Goal: Information Seeking & Learning: Find contact information

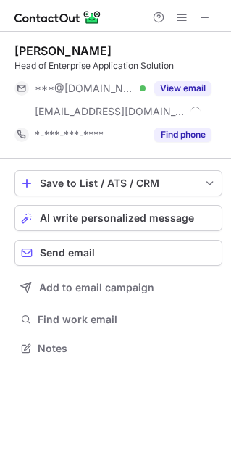
scroll to position [338, 231]
drag, startPoint x: 14, startPoint y: 48, endPoint x: 99, endPoint y: 49, distance: 84.1
click at [99, 49] on div "[PERSON_NAME]" at bounding box center [118, 50] width 208 height 14
copy div "[PERSON_NAME]"
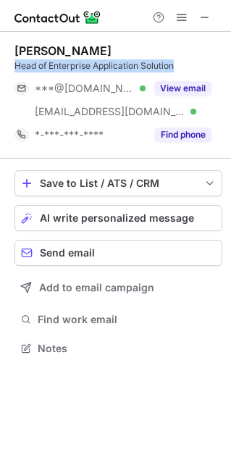
drag, startPoint x: 16, startPoint y: 63, endPoint x: 150, endPoint y: 73, distance: 134.4
click at [201, 66] on div "Head of Enterprise Application Solution" at bounding box center [118, 65] width 208 height 13
copy div "Head of Enterprise Application Solution"
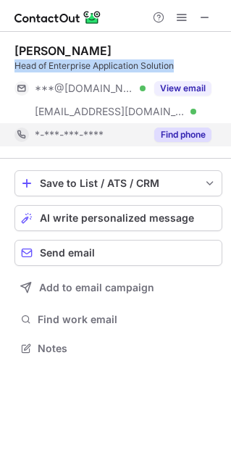
click at [170, 134] on button "Find phone" at bounding box center [182, 135] width 57 height 14
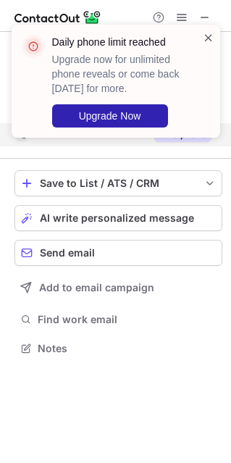
click at [210, 37] on span at bounding box center [209, 37] width 12 height 14
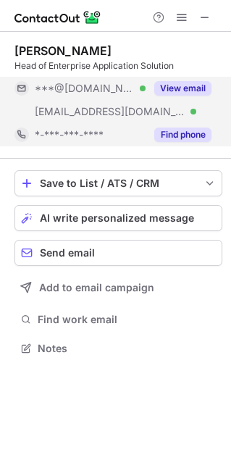
click at [181, 88] on button "View email" at bounding box center [182, 88] width 57 height 14
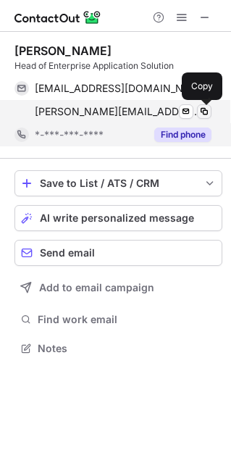
click at [201, 107] on span at bounding box center [205, 112] width 12 height 12
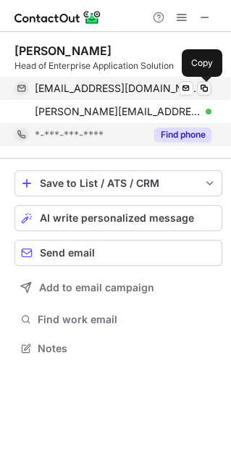
click at [206, 84] on span at bounding box center [205, 89] width 12 height 12
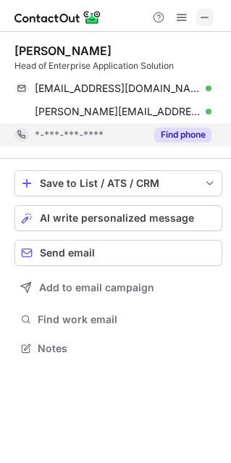
click at [203, 14] on span at bounding box center [205, 18] width 12 height 12
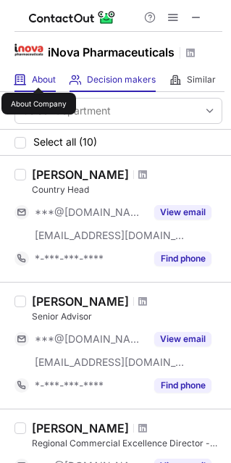
click at [38, 75] on span "About" at bounding box center [44, 80] width 24 height 12
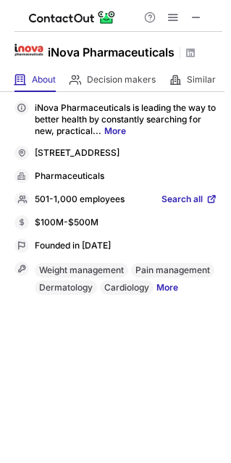
click at [120, 128] on link "More" at bounding box center [115, 130] width 22 height 11
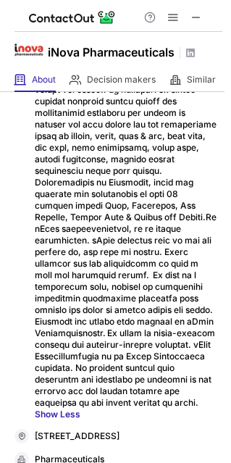
scroll to position [0, 0]
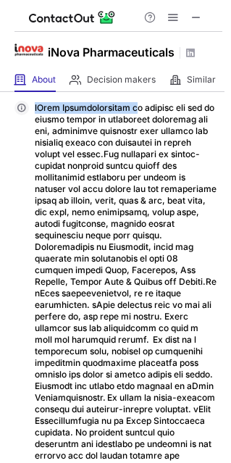
drag, startPoint x: 35, startPoint y: 105, endPoint x: 131, endPoint y: 107, distance: 96.4
click at [133, 105] on p "Show Less" at bounding box center [126, 293] width 183 height 383
copy div "iNova Pharmaceuticals i"
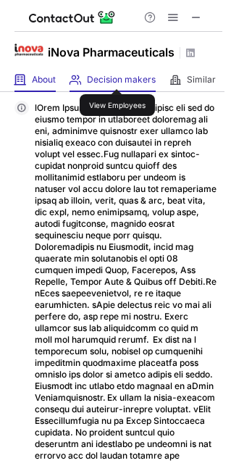
click at [117, 75] on span "Decision makers" at bounding box center [121, 80] width 69 height 12
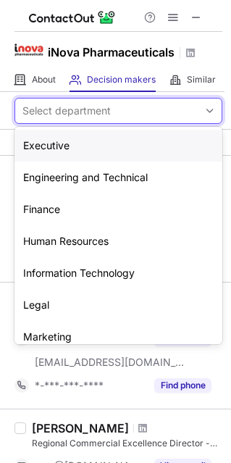
click at [204, 106] on span at bounding box center [210, 111] width 12 height 12
click at [73, 278] on div "Information Technology" at bounding box center [118, 273] width 208 height 32
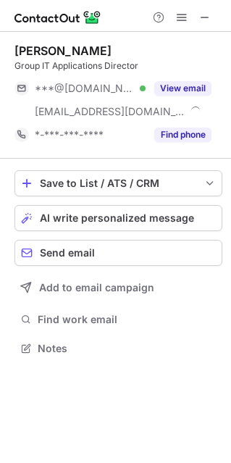
scroll to position [338, 231]
drag, startPoint x: 12, startPoint y: 46, endPoint x: 91, endPoint y: 51, distance: 78.4
click at [90, 50] on div "[PERSON_NAME] Group IT Applications Director ***@[DOMAIN_NAME] Verified [EMAIL_…" at bounding box center [115, 201] width 231 height 338
copy div "[PERSON_NAME]"
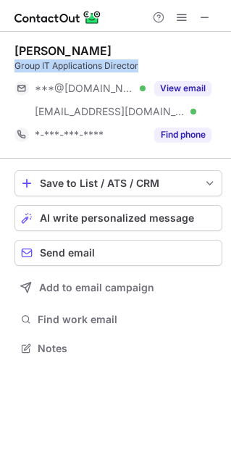
drag, startPoint x: 142, startPoint y: 65, endPoint x: 11, endPoint y: 65, distance: 131.1
click at [11, 65] on div "[PERSON_NAME] Group IT Applications Director ***@[DOMAIN_NAME] Verified [EMAIL_…" at bounding box center [115, 201] width 231 height 338
copy div "Group IT Applications Director"
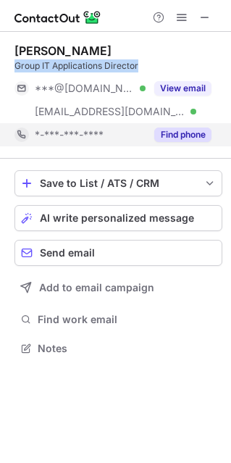
click at [174, 134] on button "Find phone" at bounding box center [182, 135] width 57 height 14
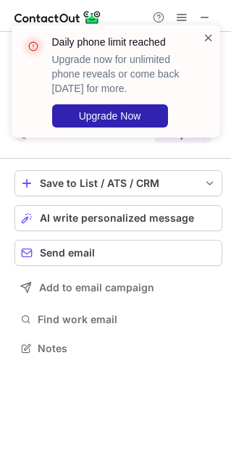
click at [209, 34] on span at bounding box center [209, 37] width 12 height 14
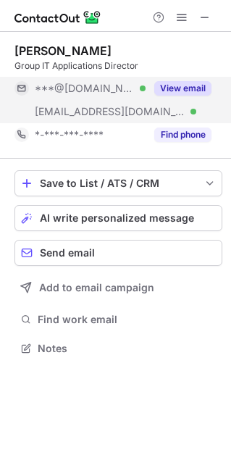
click at [188, 85] on button "View email" at bounding box center [182, 88] width 57 height 14
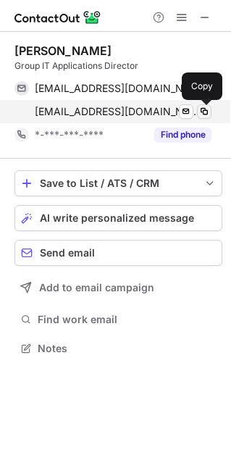
click at [204, 106] on span at bounding box center [205, 112] width 12 height 12
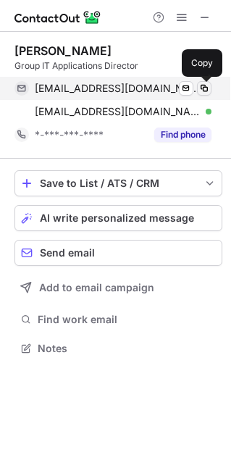
click at [207, 82] on button at bounding box center [204, 88] width 14 height 14
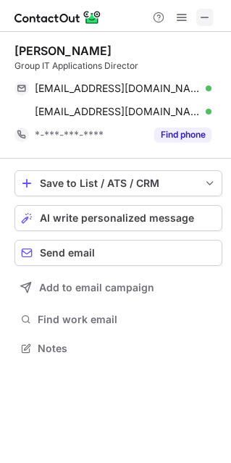
click at [206, 14] on span at bounding box center [205, 18] width 12 height 12
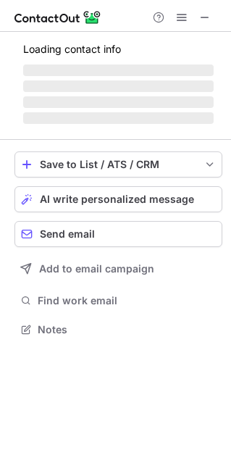
scroll to position [338, 231]
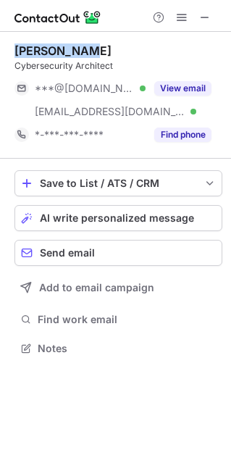
drag, startPoint x: 14, startPoint y: 45, endPoint x: 111, endPoint y: 46, distance: 97.1
click at [111, 46] on div "[PERSON_NAME]" at bounding box center [118, 50] width 208 height 14
copy div "[PERSON_NAME]"
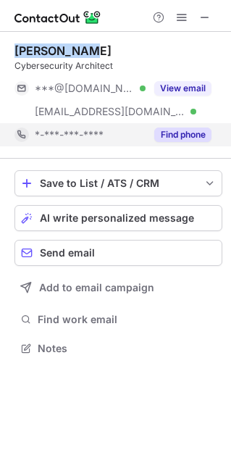
click at [182, 138] on button "Find phone" at bounding box center [182, 135] width 57 height 14
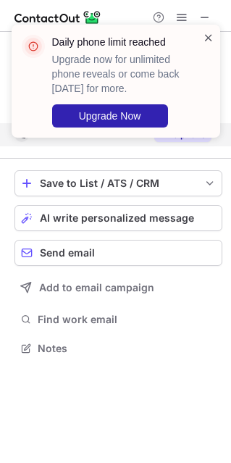
click at [206, 37] on span at bounding box center [209, 37] width 12 height 14
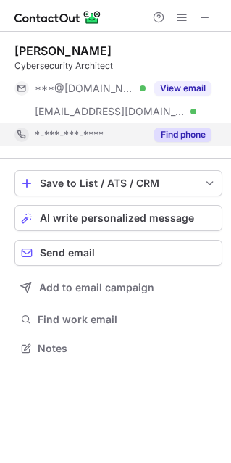
click at [183, 89] on button "View email" at bounding box center [182, 88] width 57 height 14
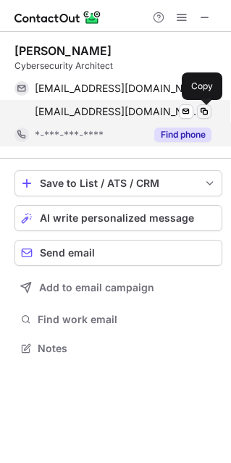
click at [206, 107] on span at bounding box center [205, 112] width 12 height 12
click at [201, 106] on span at bounding box center [205, 112] width 12 height 12
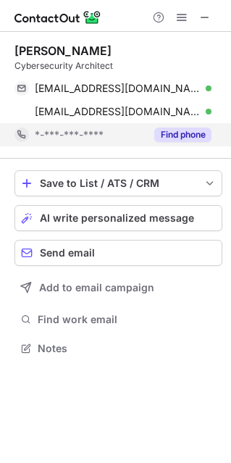
click at [160, 59] on div "Jerald Hong Cybersecurity Architect" at bounding box center [118, 57] width 208 height 29
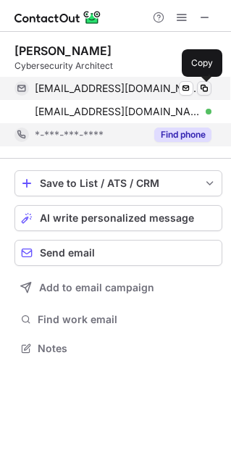
click at [204, 83] on span at bounding box center [205, 89] width 12 height 12
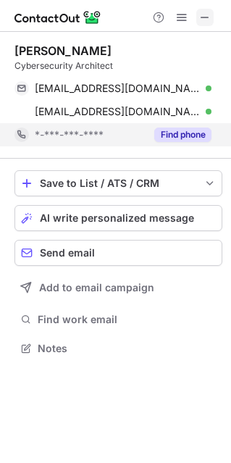
click at [206, 12] on span at bounding box center [205, 18] width 12 height 12
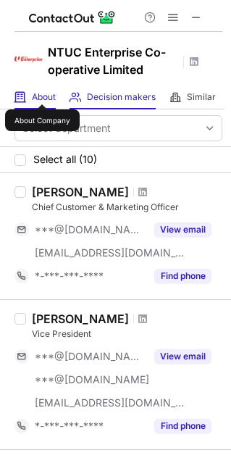
click at [42, 91] on span "About" at bounding box center [44, 97] width 24 height 12
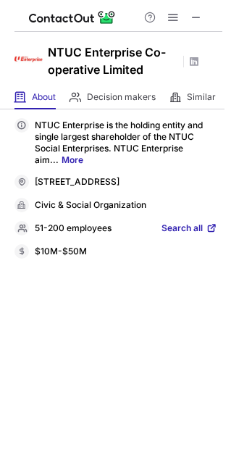
click at [69, 159] on link "More" at bounding box center [73, 159] width 22 height 11
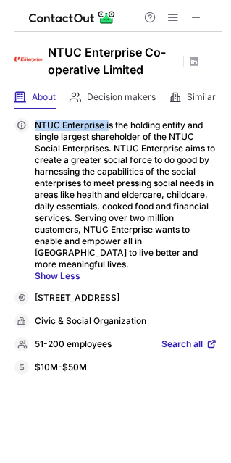
drag, startPoint x: 35, startPoint y: 122, endPoint x: 112, endPoint y: 122, distance: 76.8
click at [112, 122] on p "NTUC Enterprise is the holding entity and single largest shareholder of the NTU…" at bounding box center [126, 201] width 183 height 162
copy p "NTUC Enterprise i"
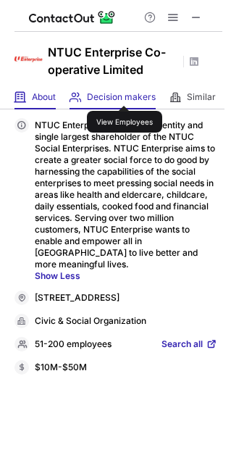
click at [124, 93] on span "Decision makers" at bounding box center [121, 97] width 69 height 12
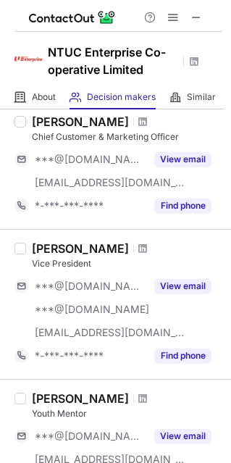
scroll to position [0, 0]
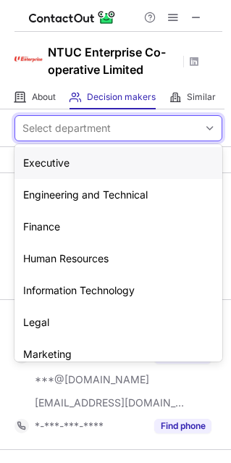
click at [204, 122] on span at bounding box center [210, 128] width 12 height 12
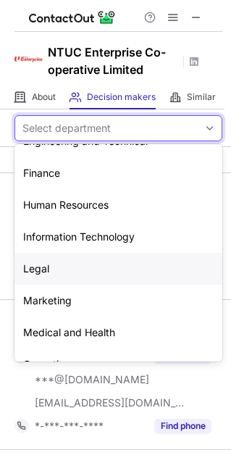
scroll to position [72, 0]
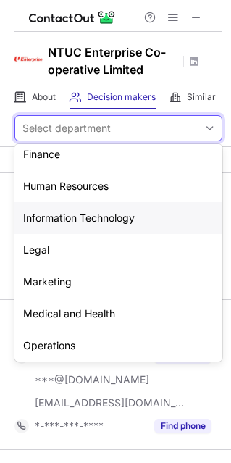
click at [100, 216] on div "Information Technology" at bounding box center [118, 218] width 208 height 32
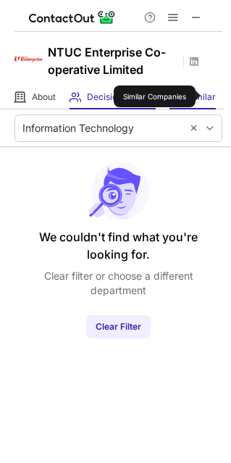
click at [206, 96] on span "Similar" at bounding box center [201, 97] width 29 height 12
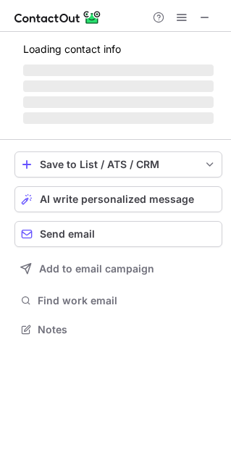
scroll to position [351, 231]
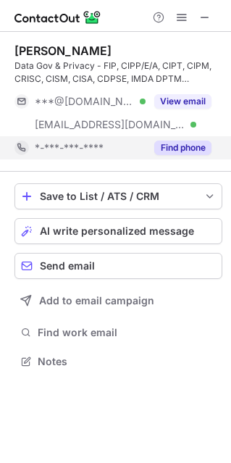
click at [183, 149] on button "Find phone" at bounding box center [182, 148] width 57 height 14
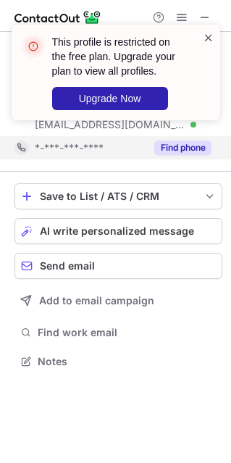
click at [211, 32] on span at bounding box center [209, 37] width 12 height 14
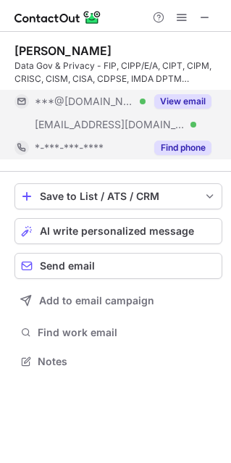
click at [180, 96] on button "View email" at bounding box center [182, 101] width 57 height 14
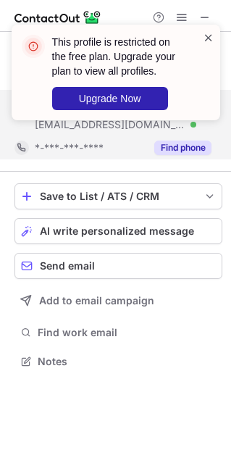
click at [206, 37] on span at bounding box center [209, 37] width 12 height 14
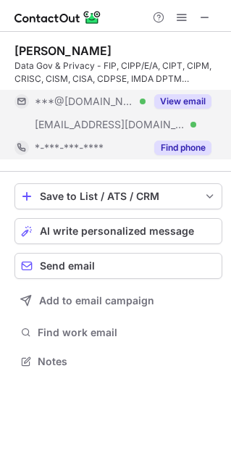
click at [183, 94] on button "View email" at bounding box center [182, 101] width 57 height 14
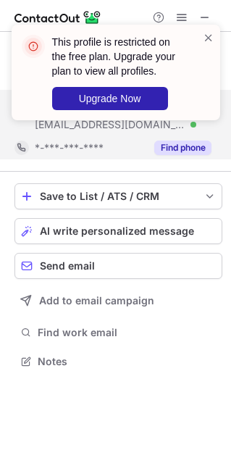
click at [202, 30] on div "This profile is restricted on the free plan. Upgrade your plan to view all prof…" at bounding box center [109, 72] width 185 height 84
click at [206, 35] on span at bounding box center [209, 37] width 12 height 14
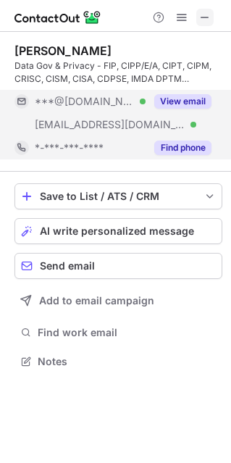
click at [207, 12] on span at bounding box center [205, 18] width 12 height 12
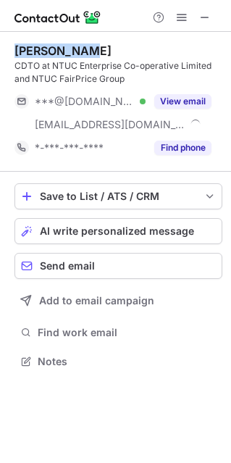
drag, startPoint x: 86, startPoint y: 48, endPoint x: 15, endPoint y: 57, distance: 71.5
click at [15, 57] on div "Dennis Seah" at bounding box center [118, 50] width 208 height 14
copy div "Dennis Seah"
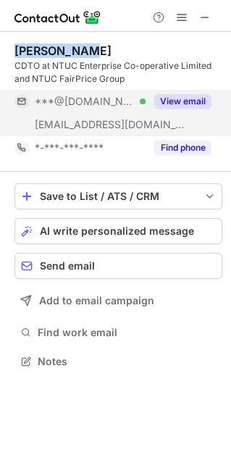
click at [183, 100] on button "View email" at bounding box center [182, 101] width 57 height 14
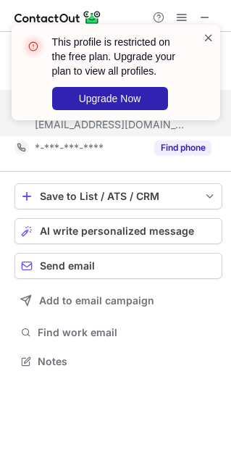
click at [209, 33] on span at bounding box center [209, 37] width 12 height 14
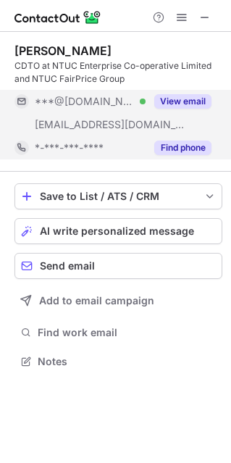
click at [174, 149] on button "Find phone" at bounding box center [182, 148] width 57 height 14
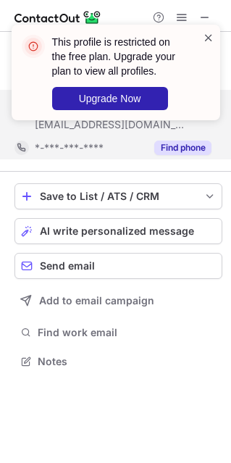
click at [209, 38] on span at bounding box center [209, 37] width 12 height 14
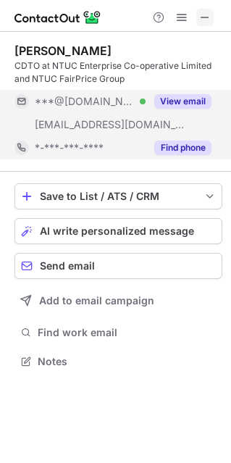
click at [202, 16] on span at bounding box center [205, 18] width 12 height 12
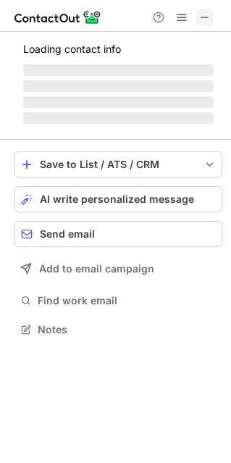
scroll to position [7, 7]
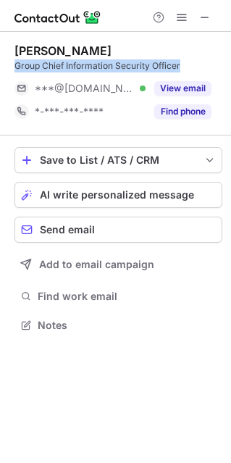
drag, startPoint x: 13, startPoint y: 65, endPoint x: 199, endPoint y: 69, distance: 186.2
click at [199, 69] on div "Yong Seng Tan Group Chief Information Security Officer ***@hotmail.com Verified…" at bounding box center [115, 189] width 231 height 315
copy div "Group Chief Information Security Officer"
click at [206, 17] on span at bounding box center [205, 18] width 12 height 12
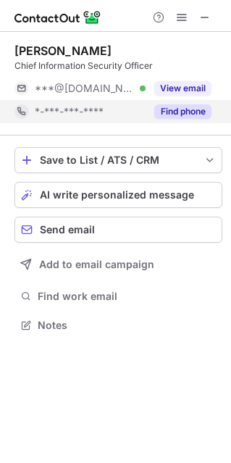
click at [170, 114] on button "Find phone" at bounding box center [182, 111] width 57 height 14
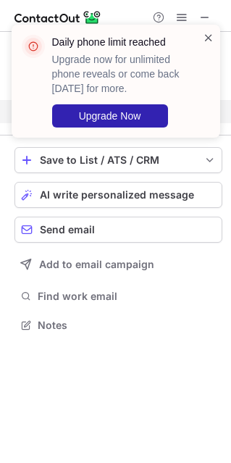
click at [212, 40] on span at bounding box center [209, 37] width 12 height 14
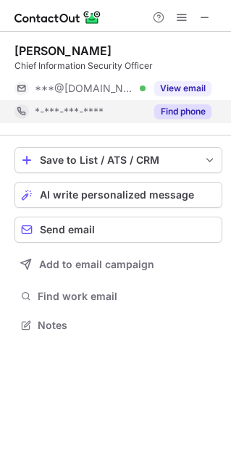
click at [183, 84] on button "View email" at bounding box center [182, 88] width 57 height 14
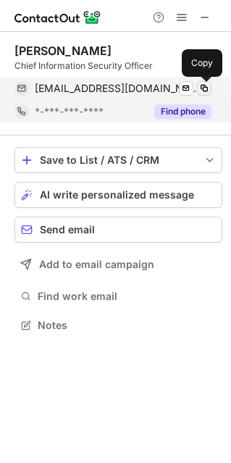
click at [206, 84] on span at bounding box center [205, 89] width 12 height 12
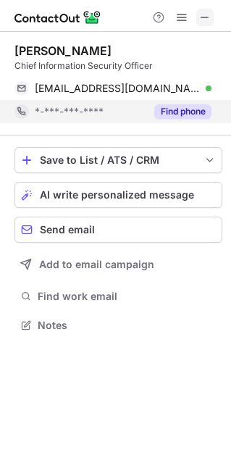
click at [205, 12] on span at bounding box center [205, 18] width 12 height 12
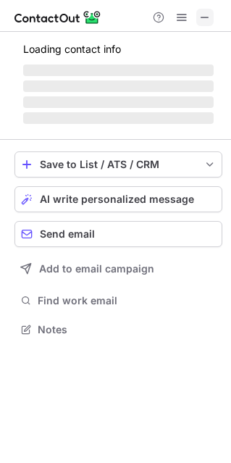
scroll to position [338, 231]
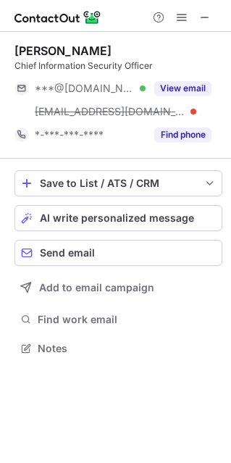
drag, startPoint x: 17, startPoint y: 48, endPoint x: 120, endPoint y: 54, distance: 103.1
click at [120, 54] on div "Christopher Fong" at bounding box center [118, 50] width 208 height 14
copy div "Christopher Fong"
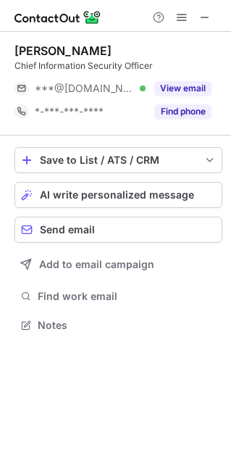
scroll to position [314, 231]
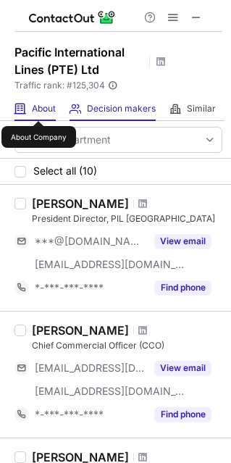
click at [38, 108] on span "About" at bounding box center [44, 109] width 24 height 12
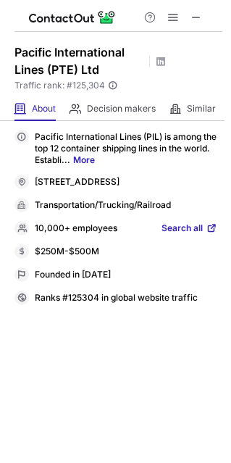
click at [95, 160] on link "More" at bounding box center [84, 159] width 22 height 11
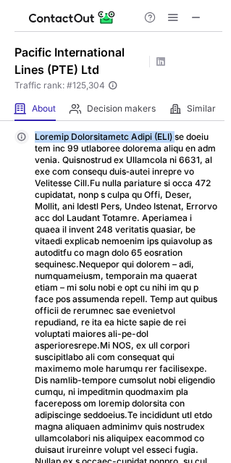
drag, startPoint x: 36, startPoint y: 135, endPoint x: 166, endPoint y: 138, distance: 130.5
click at [166, 138] on p "Show Less" at bounding box center [126, 322] width 183 height 383
copy p "Pacific International Lines (PIL)"
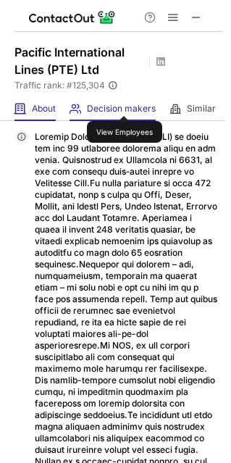
click at [124, 103] on span "Decision makers" at bounding box center [121, 109] width 69 height 12
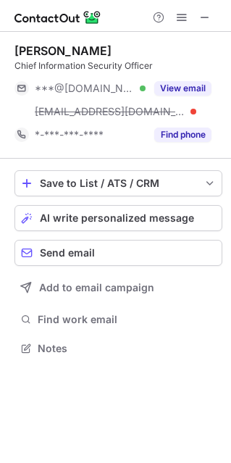
scroll to position [338, 231]
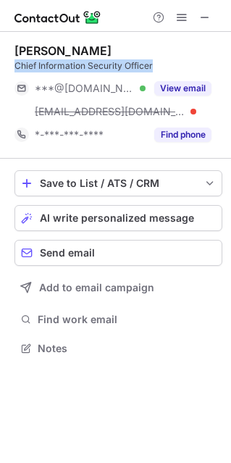
drag, startPoint x: 14, startPoint y: 68, endPoint x: 180, endPoint y: 61, distance: 166.1
click at [180, 61] on div "Chief Information Security Officer" at bounding box center [118, 65] width 208 height 13
copy div "Chief Information Security Officer"
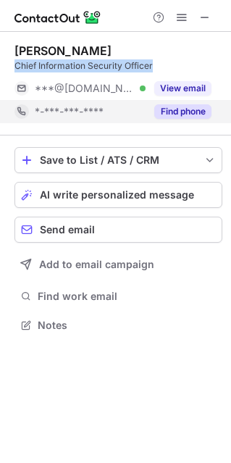
click at [183, 110] on button "Find phone" at bounding box center [182, 111] width 57 height 14
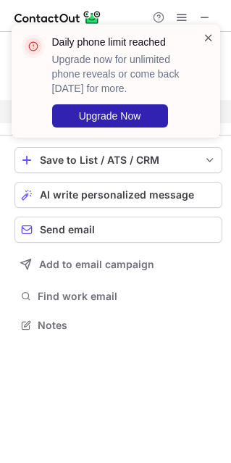
click at [211, 36] on span at bounding box center [209, 37] width 12 height 14
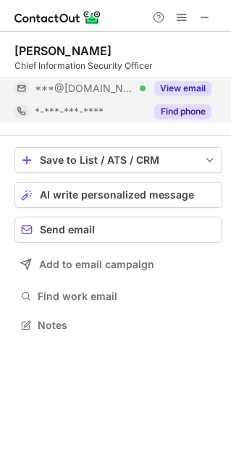
click at [188, 92] on button "View email" at bounding box center [182, 88] width 57 height 14
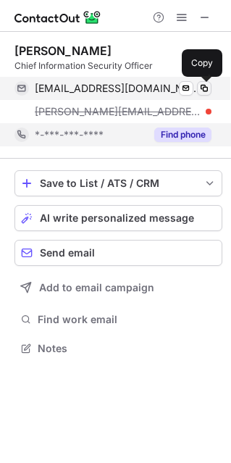
click at [204, 84] on span at bounding box center [205, 89] width 12 height 12
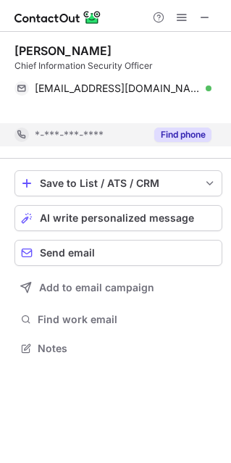
scroll to position [314, 231]
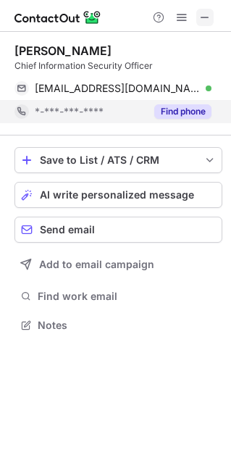
click at [206, 17] on span at bounding box center [205, 18] width 12 height 12
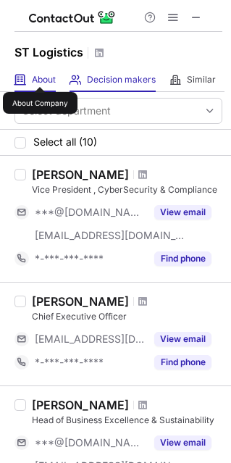
click at [40, 74] on span "About" at bounding box center [44, 80] width 24 height 12
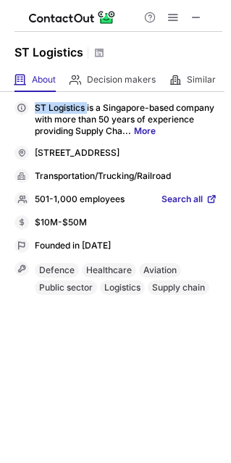
drag, startPoint x: 44, startPoint y: 105, endPoint x: 87, endPoint y: 108, distance: 42.8
click at [87, 108] on p "ST Logistics is a Singapore-based company with more than 50 years of experience…" at bounding box center [126, 119] width 183 height 35
copy p "ST Logistics"
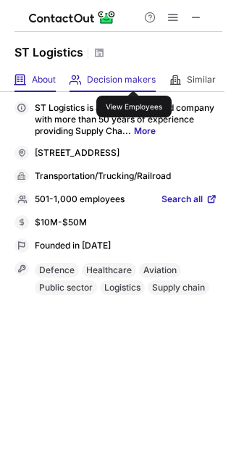
click at [133, 78] on span "Decision makers" at bounding box center [121, 80] width 69 height 12
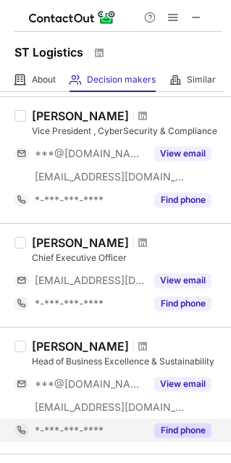
scroll to position [0, 0]
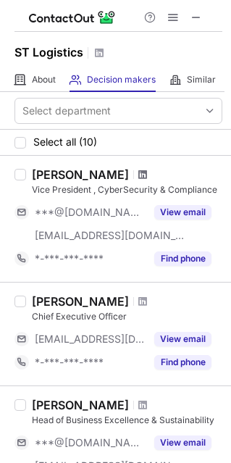
click at [138, 172] on span at bounding box center [142, 175] width 9 height 12
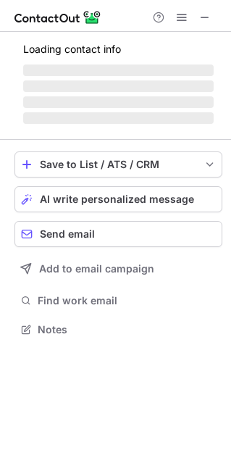
scroll to position [328, 231]
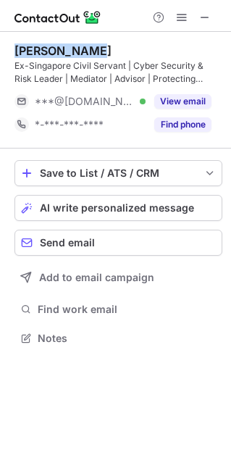
drag, startPoint x: 14, startPoint y: 48, endPoint x: 92, endPoint y: 43, distance: 78.4
click at [101, 49] on div "Francis YEOW" at bounding box center [118, 50] width 208 height 14
copy div "Francis YEOW"
click at [211, 10] on button at bounding box center [204, 17] width 17 height 17
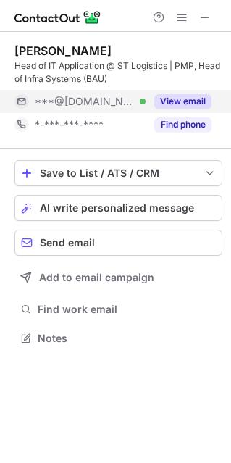
click at [177, 101] on button "View email" at bounding box center [182, 101] width 57 height 14
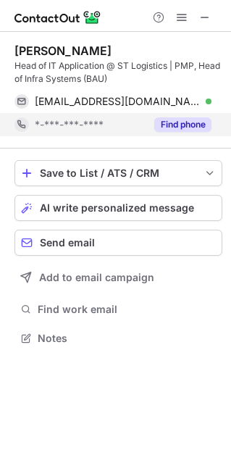
click at [182, 128] on button "Find phone" at bounding box center [182, 124] width 57 height 14
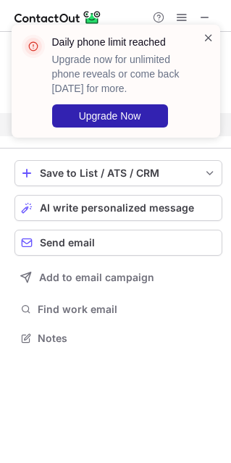
click at [209, 36] on span at bounding box center [209, 37] width 12 height 14
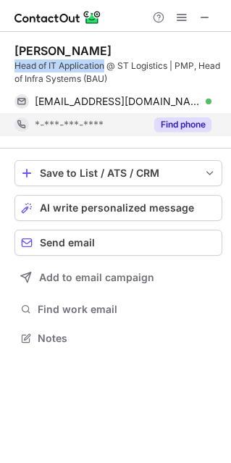
drag, startPoint x: 14, startPoint y: 66, endPoint x: 106, endPoint y: 65, distance: 91.3
click at [106, 65] on div "Head of IT Application @ ST Logistics | PMP, Head of Infra Systems (BAU)" at bounding box center [118, 72] width 208 height 26
copy div "Head of IT Application"
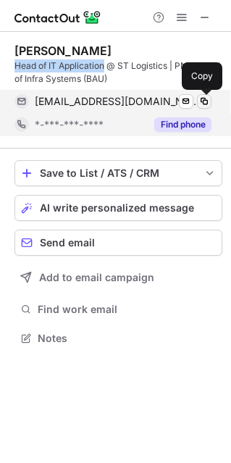
click at [202, 99] on span at bounding box center [205, 102] width 12 height 12
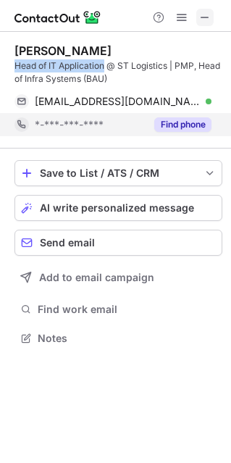
click at [206, 17] on span at bounding box center [205, 18] width 12 height 12
